Goal: Task Accomplishment & Management: Use online tool/utility

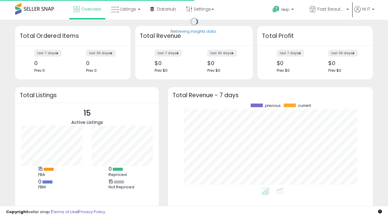
scroll to position [84, 193]
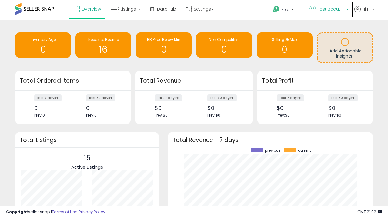
click at [329, 10] on span "Fast Beauty ([GEOGRAPHIC_DATA])" at bounding box center [330, 9] width 27 height 6
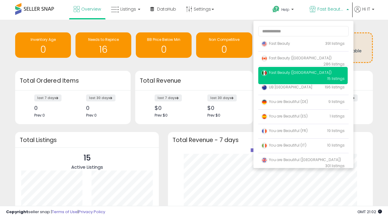
click at [303, 45] on p "Fast Beauty 391 listings" at bounding box center [302, 44] width 89 height 12
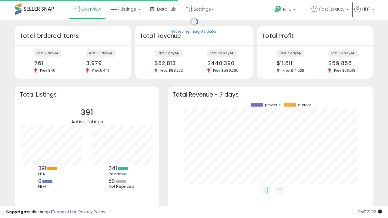
scroll to position [84, 193]
click at [125, 9] on span "Listings" at bounding box center [128, 9] width 16 height 6
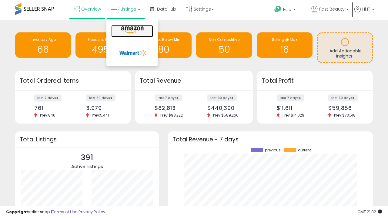
click at [132, 30] on icon at bounding box center [132, 30] width 26 height 8
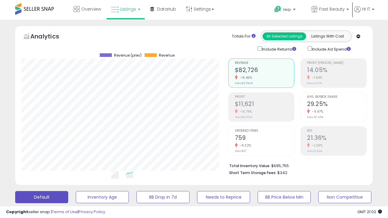
scroll to position [0, 5]
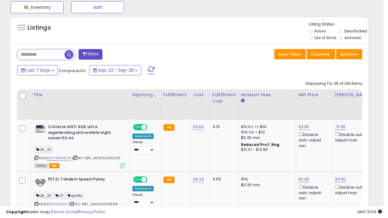
click at [37, 6] on button "All_Inventory" at bounding box center [37, 7] width 53 height 12
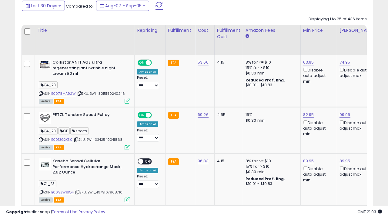
scroll to position [0, 5]
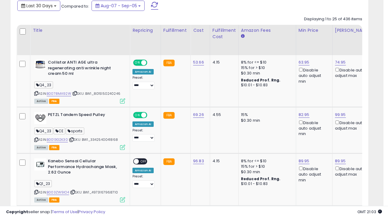
click at [39, 5] on span "Last 30 Days" at bounding box center [39, 6] width 26 height 6
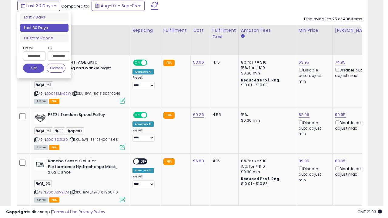
click at [44, 28] on li "Last 30 Days" at bounding box center [44, 28] width 49 height 8
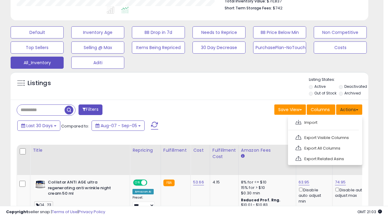
scroll to position [124, 207]
click at [324, 148] on link "Export All Columns" at bounding box center [324, 148] width 66 height 9
